Goal: Navigation & Orientation: Find specific page/section

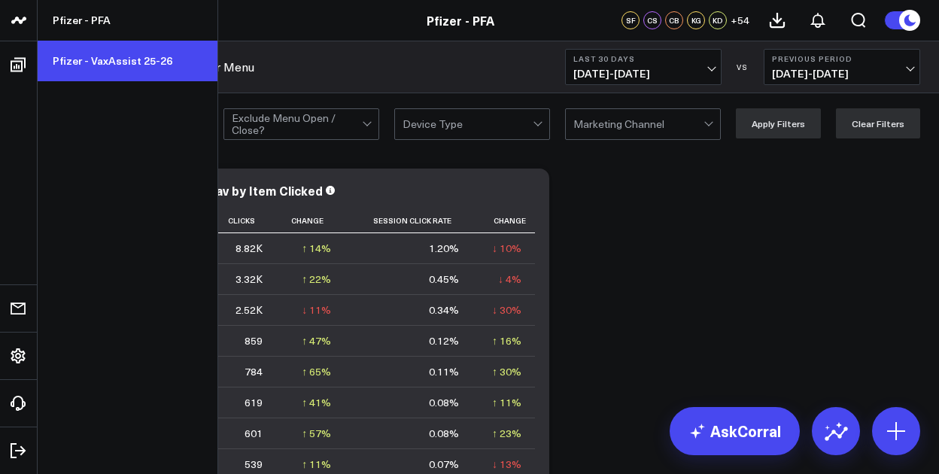
click at [96, 59] on link "Pfizer - VaxAssist 25-26" at bounding box center [128, 61] width 180 height 41
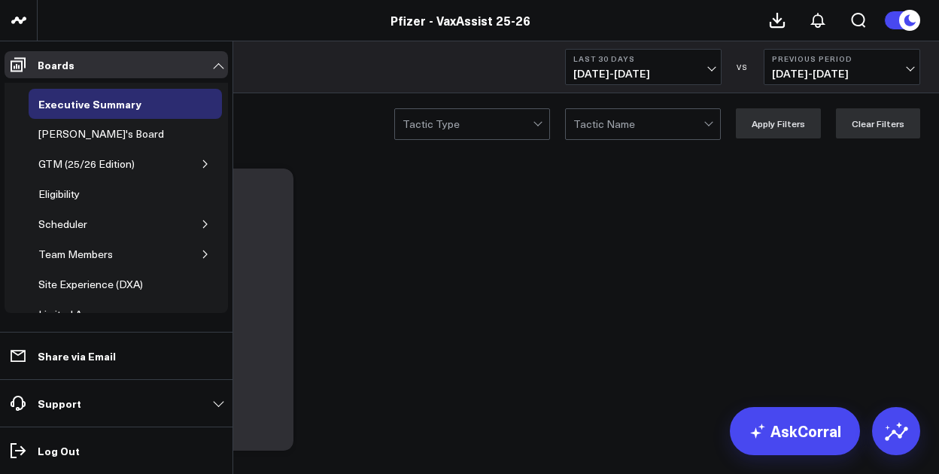
click at [198, 157] on button "button" at bounding box center [205, 164] width 15 height 15
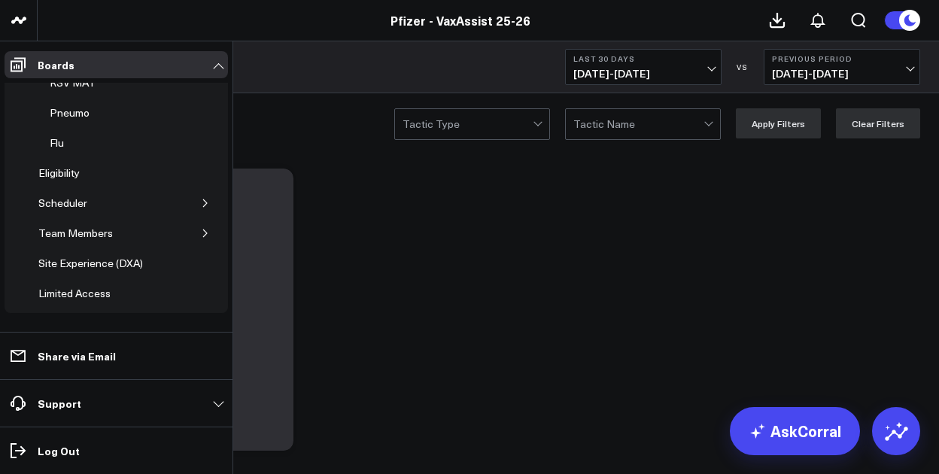
scroll to position [226, 0]
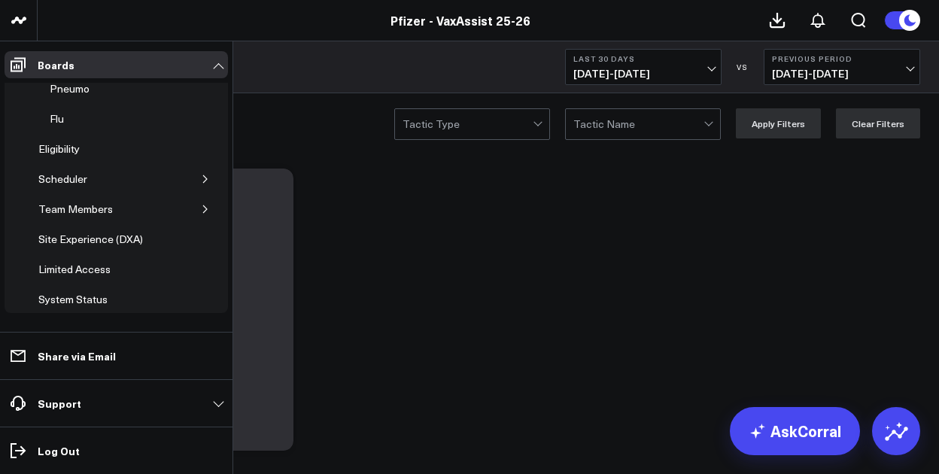
click at [201, 205] on icon "button" at bounding box center [205, 209] width 9 height 9
click at [92, 266] on div "Limited Access" at bounding box center [75, 271] width 80 height 18
click at [108, 175] on div "[PERSON_NAME]'s Board" at bounding box center [112, 181] width 133 height 18
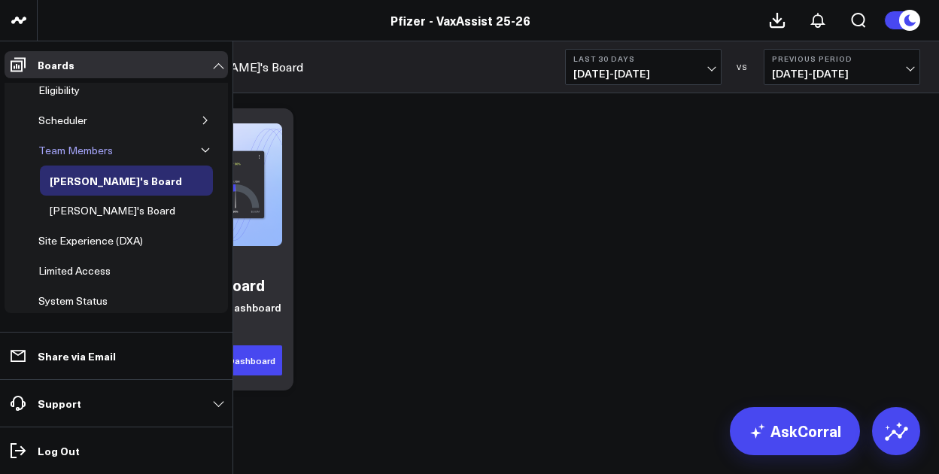
click at [105, 144] on div "Team Members" at bounding box center [76, 151] width 82 height 18
click at [98, 212] on link "[PERSON_NAME]'s Board" at bounding box center [112, 211] width 145 height 30
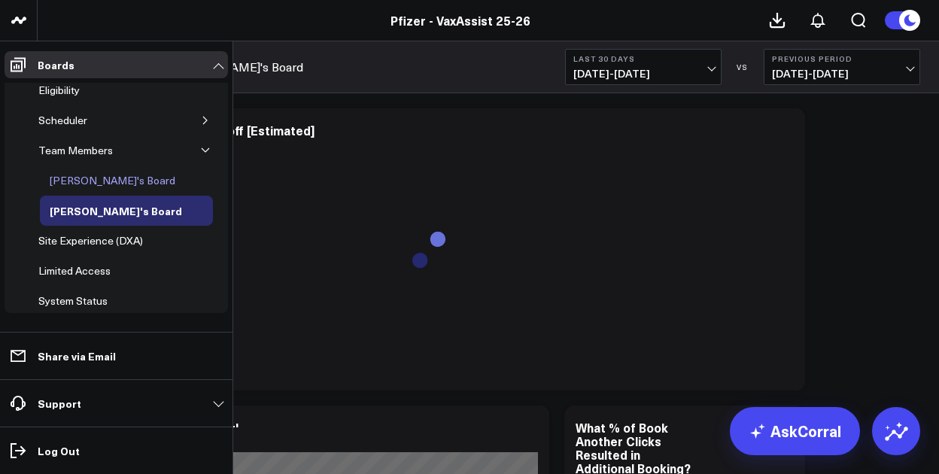
click at [93, 176] on div "[PERSON_NAME]'s Board" at bounding box center [112, 181] width 133 height 18
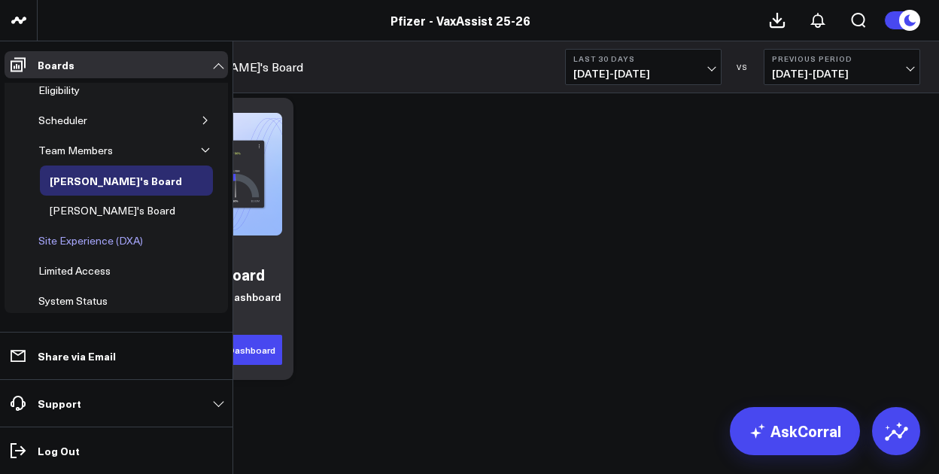
scroll to position [14, 0]
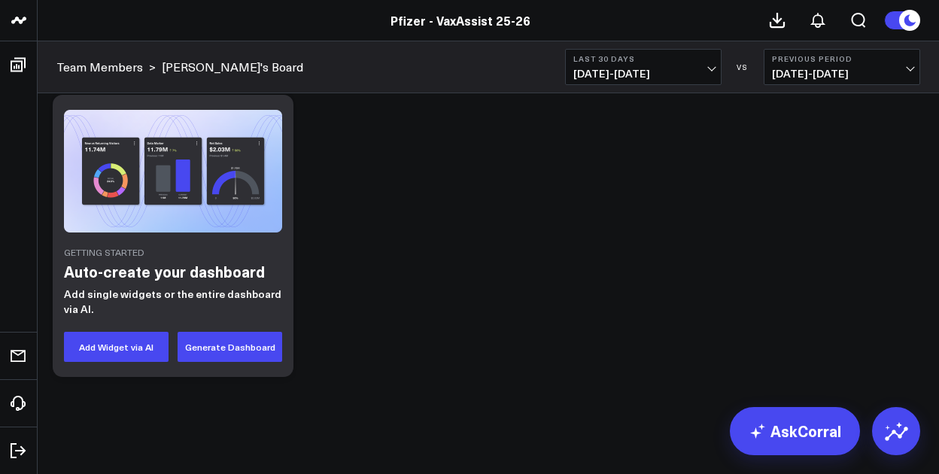
click at [526, 260] on div "Getting Started Auto-create your dashboard Add single widgets or the entire das…" at bounding box center [488, 235] width 887 height 297
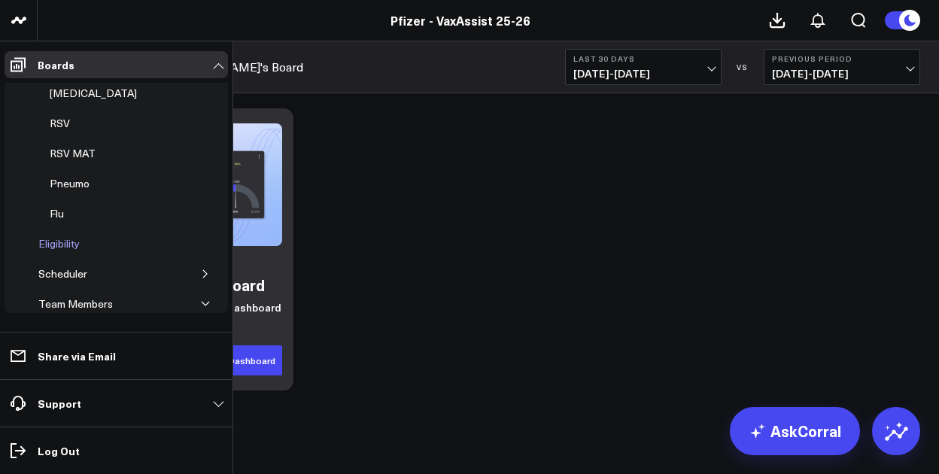
scroll to position [0, 0]
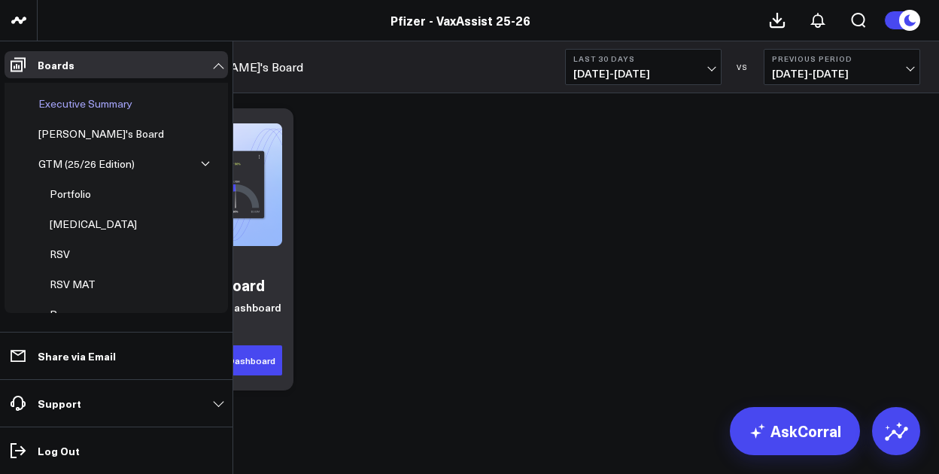
click at [106, 102] on div "Executive Summary" at bounding box center [86, 104] width 102 height 18
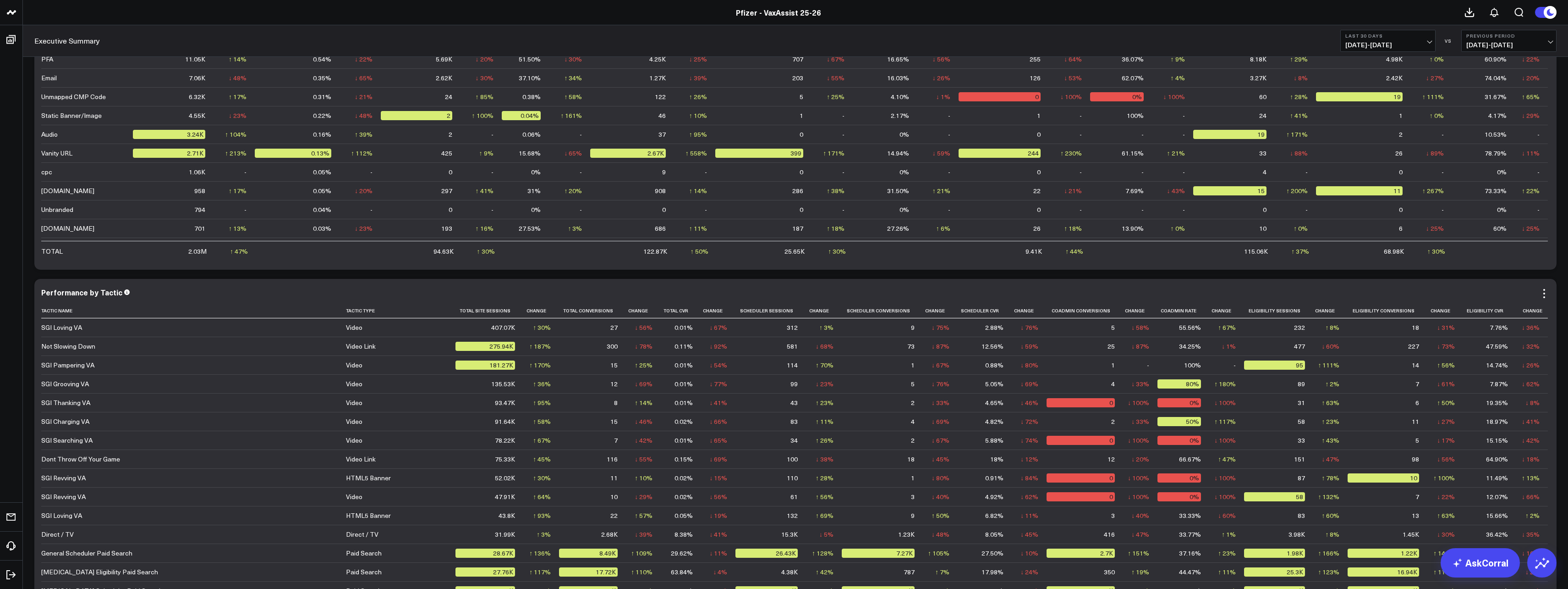
drag, startPoint x: 160, startPoint y: 298, endPoint x: 153, endPoint y: 298, distance: 7.0
click at [153, 288] on div "Performance by Tactic Tactic Name Tactic Type Total Site Sessions Change Total …" at bounding box center [796, 456] width 1508 height 335
click at [572, 288] on icon at bounding box center [1544, 289] width 2 height 2
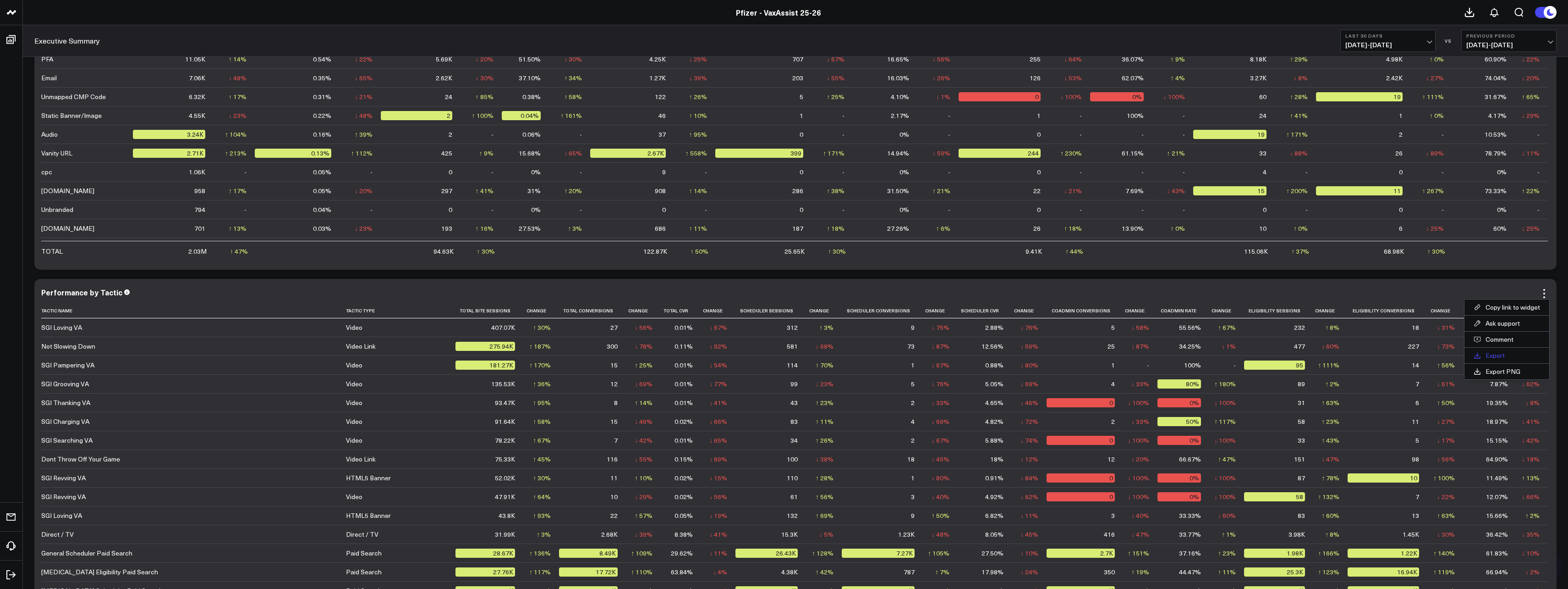
click at [572, 288] on button "Export" at bounding box center [1507, 356] width 85 height 16
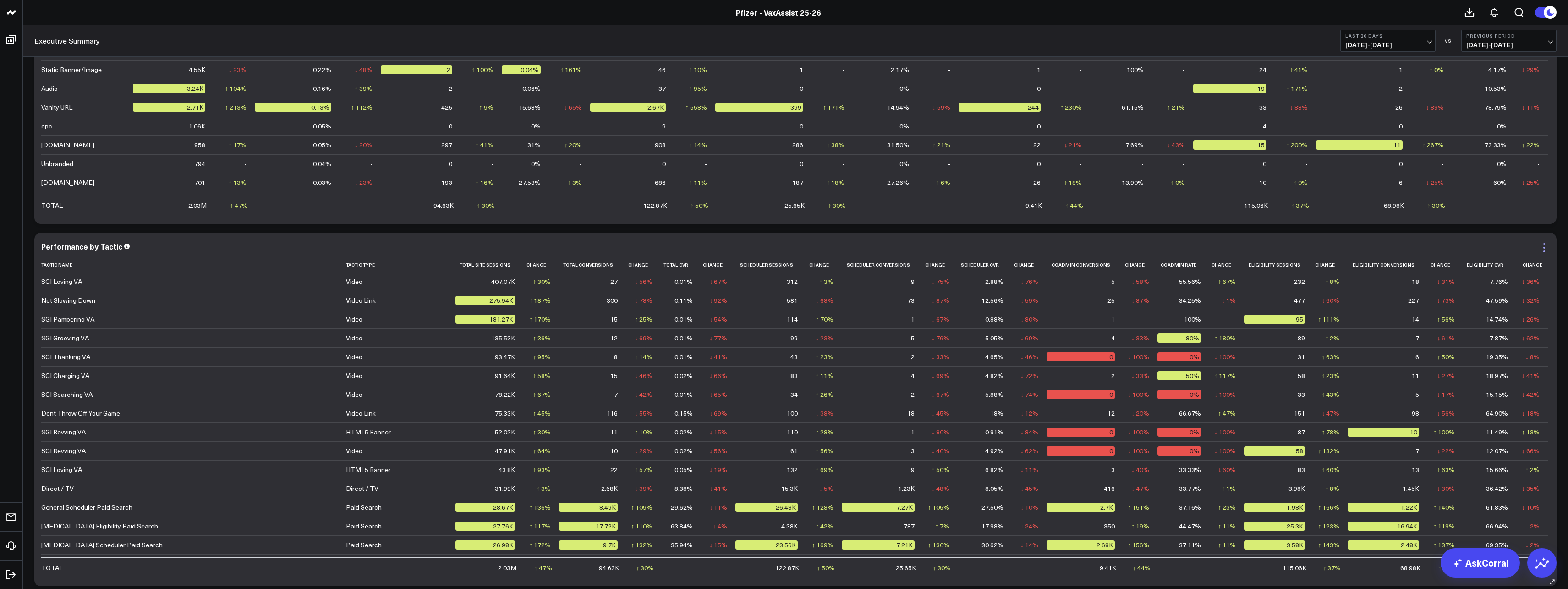
click at [572, 245] on icon at bounding box center [1544, 247] width 11 height 11
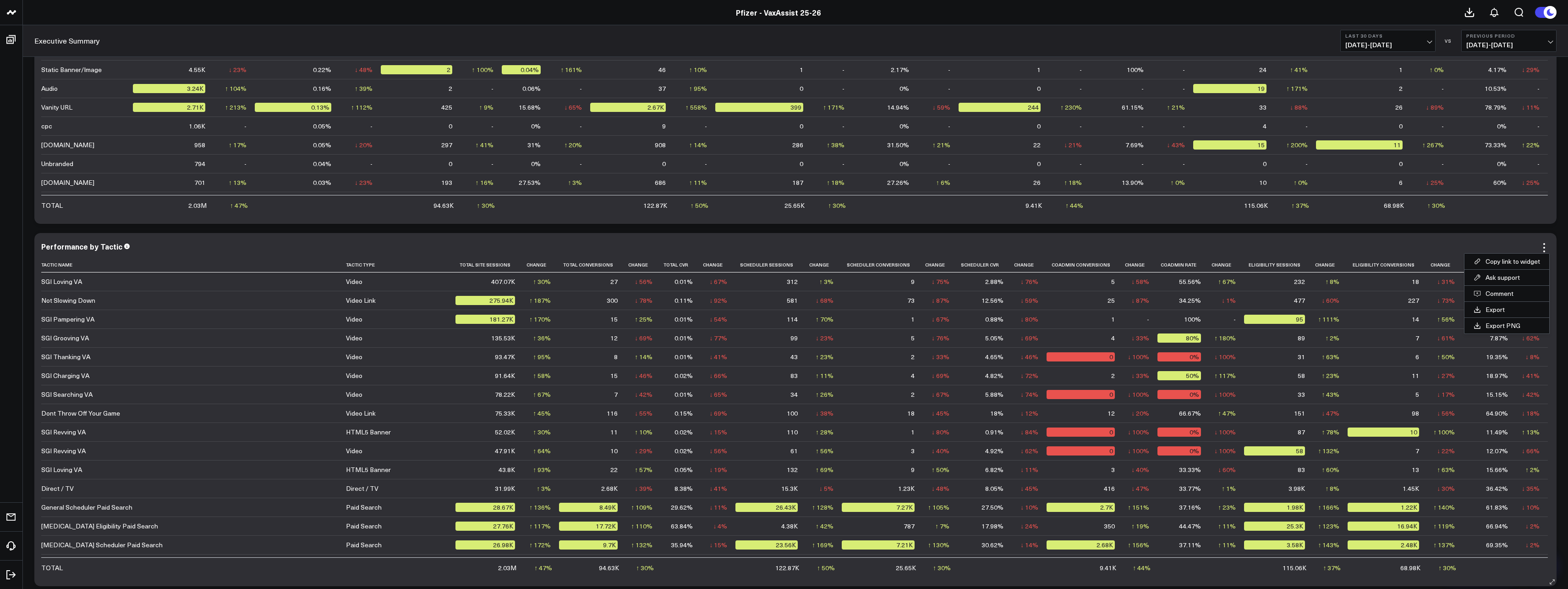
click at [572, 251] on div "Performance by Tactic" at bounding box center [796, 247] width 1508 height 10
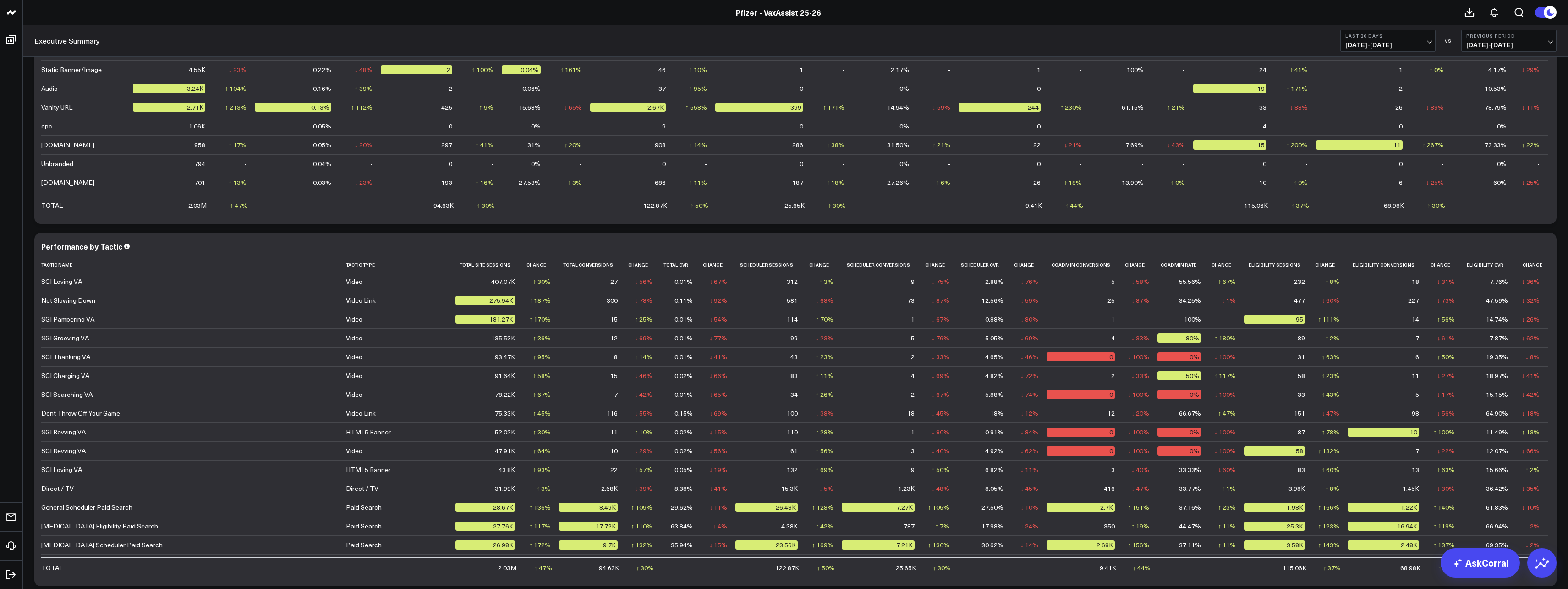
scroll to position [97, 0]
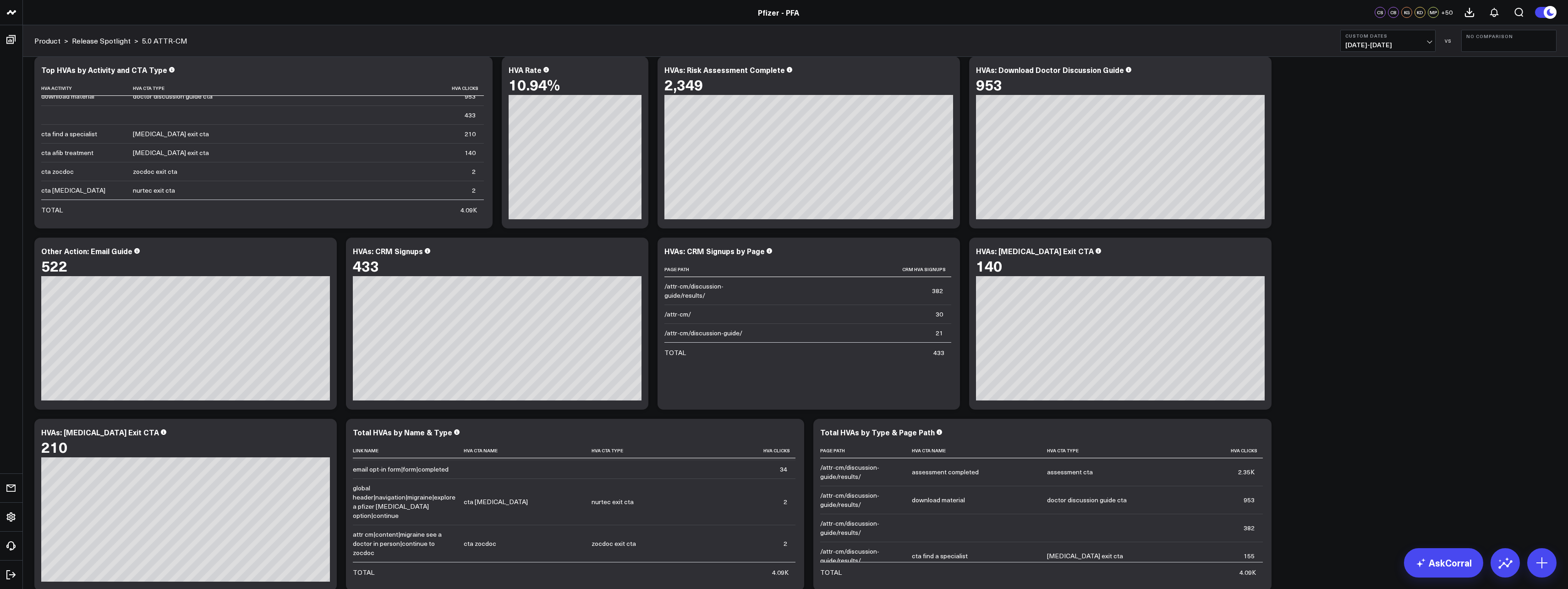
scroll to position [1009, 0]
